Goal: Transaction & Acquisition: Download file/media

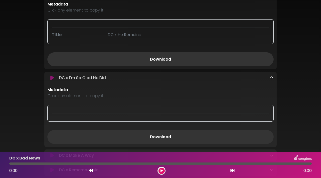
scroll to position [542, 0]
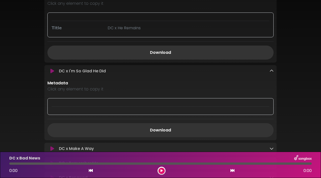
click at [143, 68] on div "DC x I'm So Glad He Did Loading Track..." at bounding box center [165, 71] width 216 height 6
click at [169, 123] on link "Download" at bounding box center [160, 130] width 226 height 14
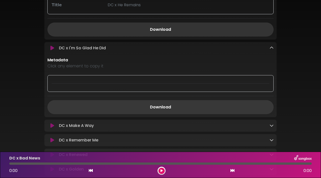
scroll to position [584, 0]
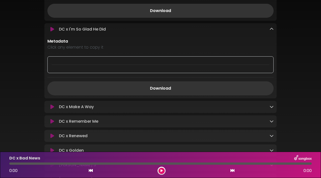
click at [268, 104] on div "DC x Make A Way Loading Track..." at bounding box center [165, 107] width 216 height 6
click at [271, 105] on icon at bounding box center [271, 107] width 4 height 4
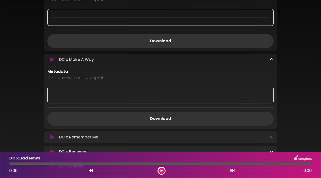
scroll to position [648, 0]
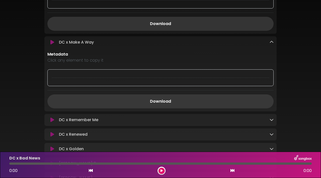
click at [207, 97] on link "Download" at bounding box center [160, 101] width 226 height 14
click at [272, 118] on icon at bounding box center [271, 120] width 4 height 4
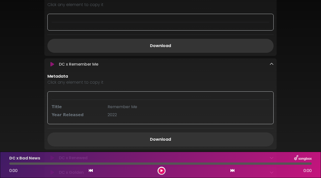
scroll to position [707, 0]
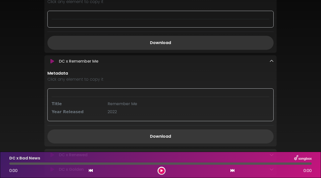
click at [234, 130] on link "Download" at bounding box center [160, 137] width 226 height 14
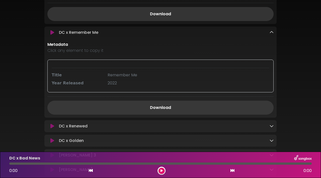
scroll to position [754, 0]
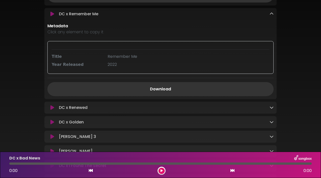
click at [269, 105] on icon at bounding box center [271, 107] width 4 height 4
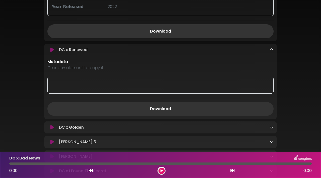
scroll to position [837, 0]
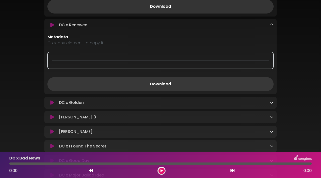
click at [212, 81] on link "Download" at bounding box center [160, 84] width 226 height 14
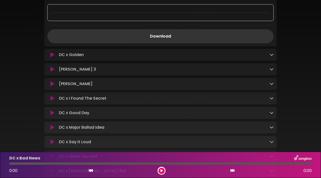
scroll to position [890, 0]
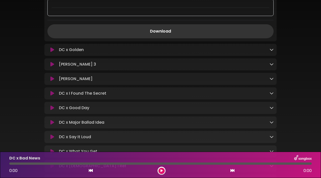
click at [268, 47] on div "DC x Golden Loading Track..." at bounding box center [165, 50] width 216 height 6
click at [271, 48] on icon at bounding box center [271, 50] width 4 height 4
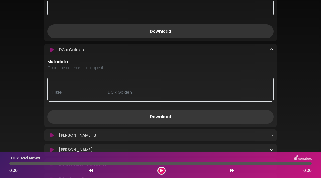
click at [184, 110] on link "Download" at bounding box center [160, 117] width 226 height 14
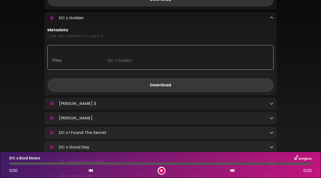
scroll to position [925, 0]
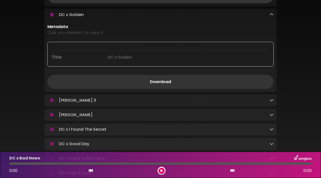
click at [270, 98] on icon at bounding box center [271, 100] width 4 height 4
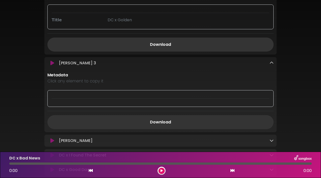
scroll to position [979, 0]
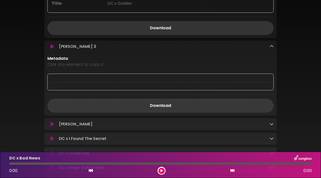
click at [198, 102] on link "Download" at bounding box center [160, 106] width 226 height 14
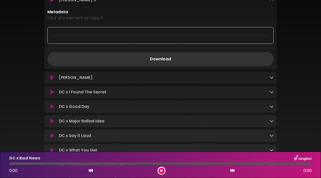
scroll to position [1047, 0]
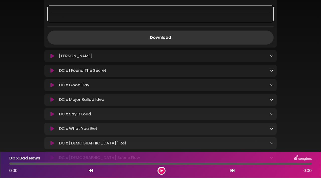
click at [274, 53] on div "DC x Vick Longer Loading Track..." at bounding box center [160, 56] width 232 height 6
click at [271, 54] on icon at bounding box center [271, 56] width 4 height 4
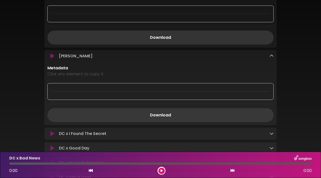
click at [186, 108] on link "Download" at bounding box center [160, 115] width 226 height 14
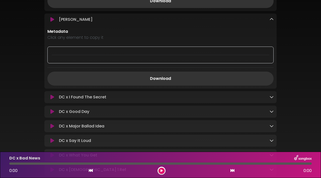
scroll to position [1102, 0]
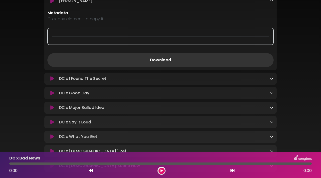
click at [268, 73] on div "DC x I Found The Secret Loading Track..." at bounding box center [160, 79] width 232 height 12
click at [273, 76] on icon at bounding box center [271, 78] width 4 height 4
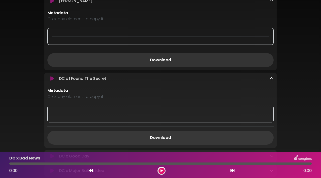
click at [190, 132] on link "Download" at bounding box center [160, 138] width 226 height 14
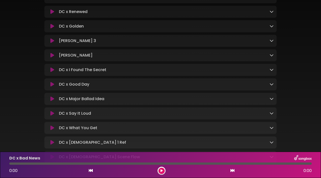
scroll to position [208, 0]
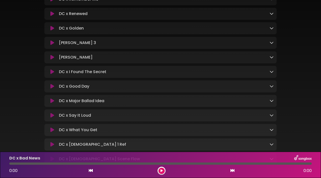
click at [270, 83] on link at bounding box center [271, 86] width 4 height 6
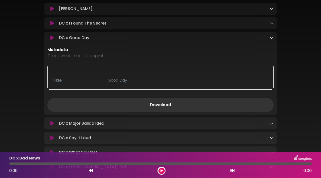
scroll to position [260, 0]
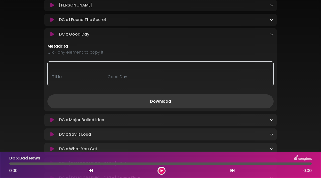
click at [183, 94] on link "Download" at bounding box center [160, 101] width 226 height 14
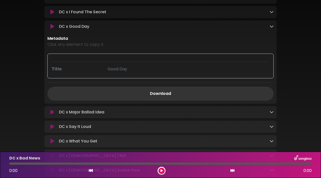
scroll to position [275, 0]
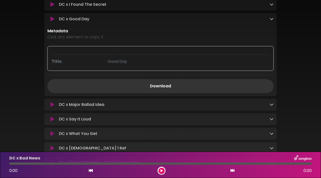
click at [271, 102] on icon at bounding box center [271, 104] width 4 height 4
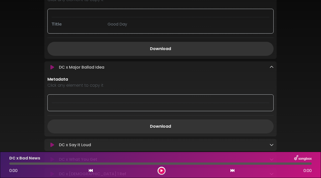
scroll to position [321, 0]
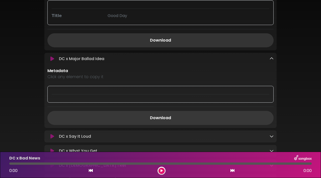
click at [223, 111] on link "Download" at bounding box center [160, 118] width 226 height 14
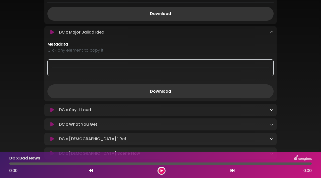
scroll to position [380, 0]
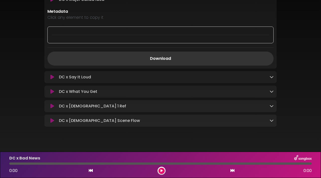
click at [273, 74] on link at bounding box center [271, 77] width 4 height 6
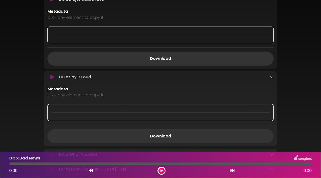
scroll to position [425, 0]
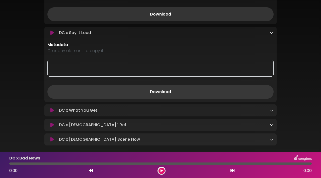
click at [172, 86] on link "Download" at bounding box center [160, 92] width 226 height 14
click at [271, 108] on icon at bounding box center [271, 110] width 4 height 4
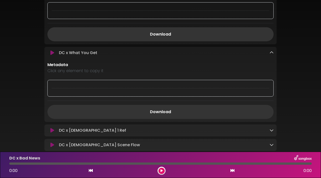
scroll to position [504, 0]
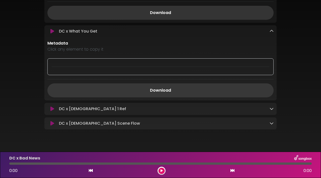
click at [181, 85] on link "Download" at bounding box center [160, 90] width 226 height 14
click at [196, 106] on div "DC x [DEMOGRAPHIC_DATA] 1 Ref Loading Track..." at bounding box center [165, 109] width 216 height 6
click at [271, 107] on icon at bounding box center [271, 109] width 4 height 4
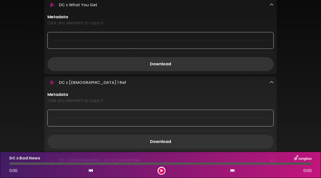
scroll to position [570, 0]
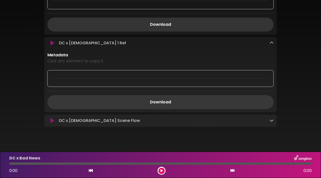
click at [169, 95] on link "Download" at bounding box center [160, 102] width 226 height 14
click at [271, 119] on icon at bounding box center [271, 121] width 4 height 4
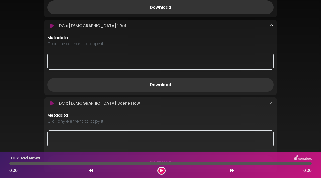
scroll to position [633, 0]
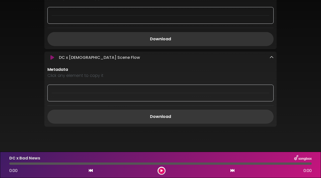
click at [169, 110] on link "Download" at bounding box center [160, 117] width 226 height 14
drag, startPoint x: 135, startPoint y: 52, endPoint x: 70, endPoint y: 49, distance: 64.9
click at [70, 55] on div "DC x [DEMOGRAPHIC_DATA] Scene Flow Loading Track..." at bounding box center [165, 58] width 216 height 6
copy p "[DEMOGRAPHIC_DATA] Scene Flow"
